Goal: Navigation & Orientation: Find specific page/section

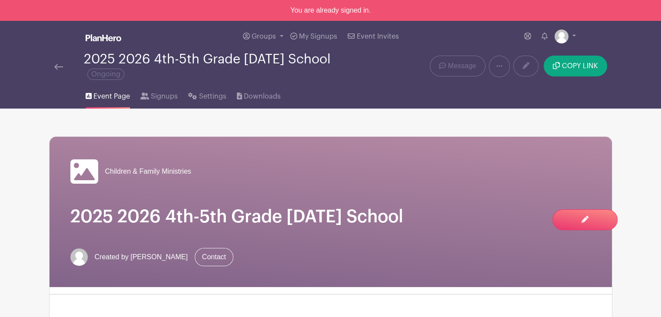
click at [58, 68] on img at bounding box center [58, 67] width 9 height 6
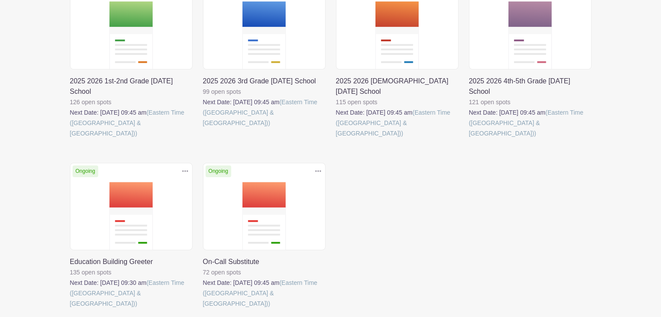
scroll to position [217, 0]
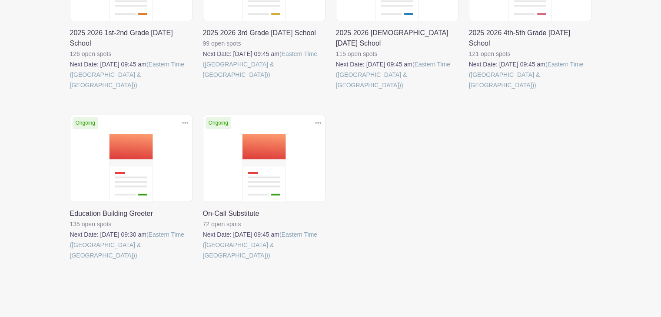
click at [70, 261] on link at bounding box center [70, 261] width 0 height 0
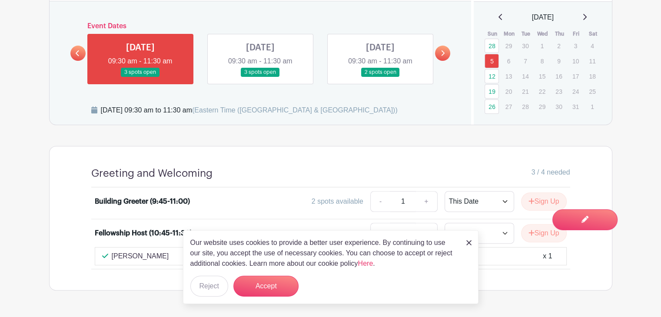
scroll to position [261, 0]
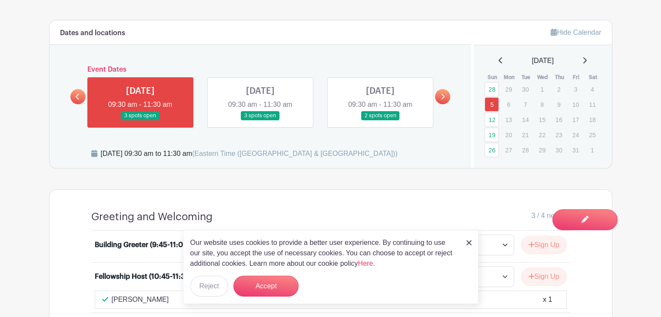
scroll to position [217, 0]
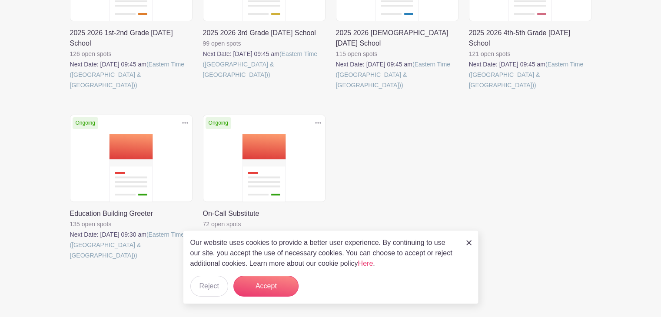
click at [203, 261] on link at bounding box center [203, 261] width 0 height 0
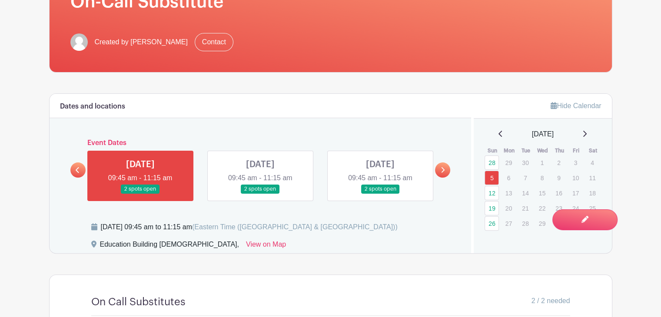
scroll to position [163, 0]
